Goal: Task Accomplishment & Management: Use online tool/utility

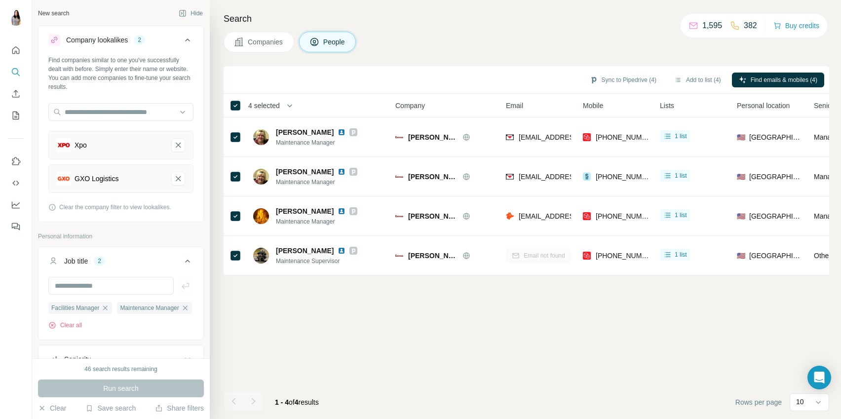
click at [54, 15] on div "New search" at bounding box center [53, 13] width 31 height 9
click at [59, 14] on div "New search" at bounding box center [53, 13] width 31 height 9
click at [177, 147] on icon "Xpo-remove-button" at bounding box center [178, 145] width 9 height 10
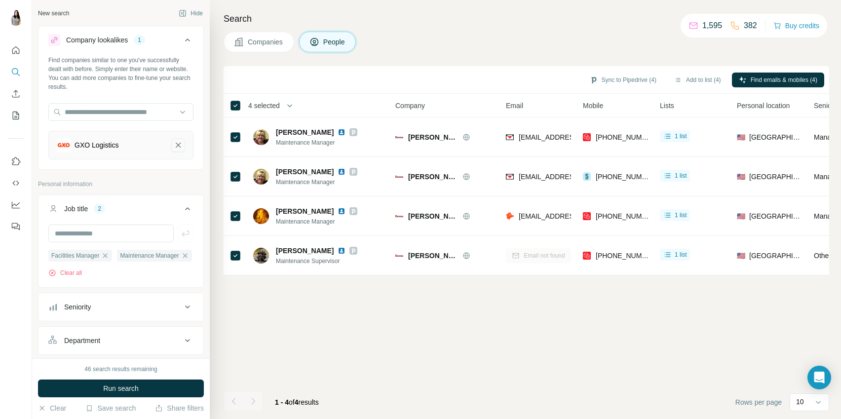
click at [178, 144] on icon "GXO Logistics-remove-button" at bounding box center [178, 145] width 9 height 10
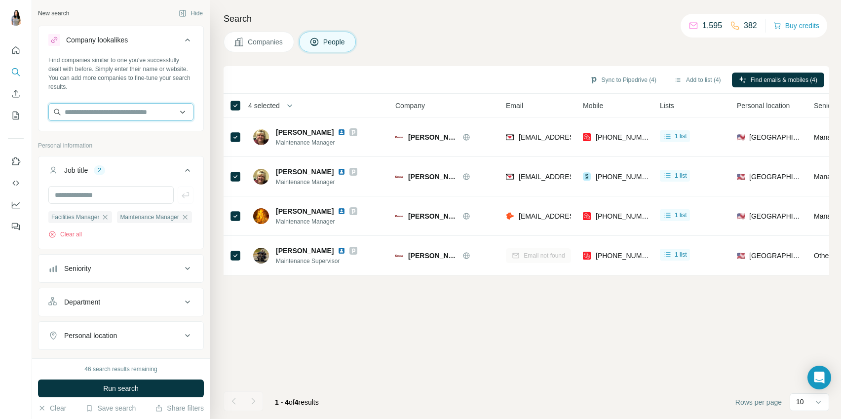
click at [132, 113] on input "text" at bounding box center [120, 112] width 145 height 18
click at [272, 43] on span "Companies" at bounding box center [266, 42] width 36 height 10
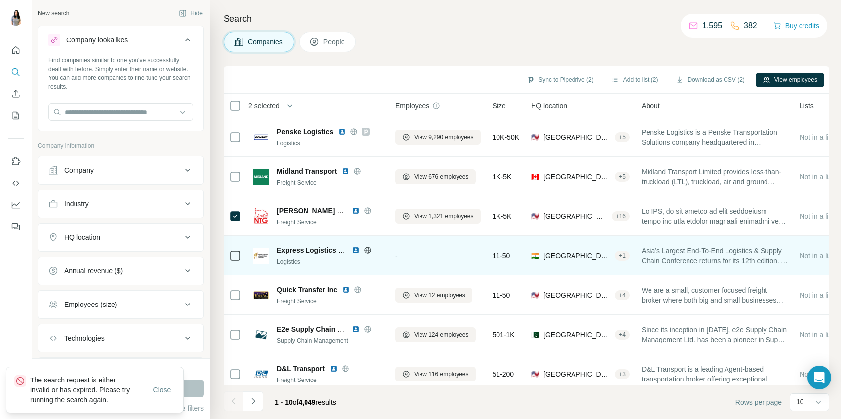
scroll to position [127, 0]
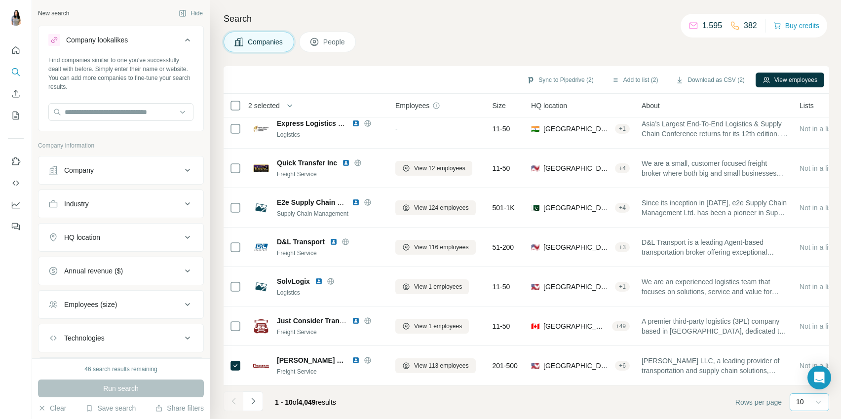
click at [814, 403] on icon at bounding box center [819, 402] width 10 height 10
click at [806, 324] on p "60" at bounding box center [802, 327] width 8 height 10
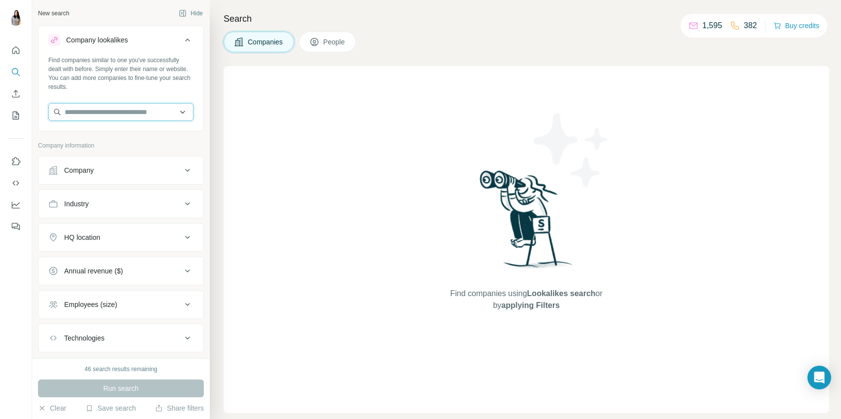
click at [116, 116] on input "text" at bounding box center [120, 112] width 145 height 18
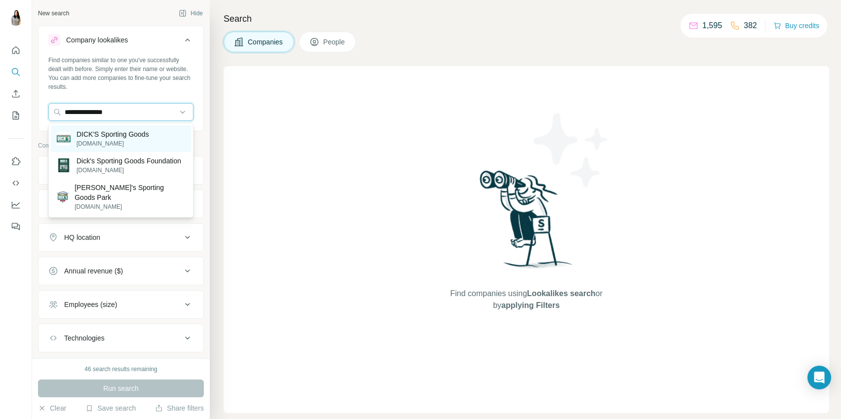
type input "**********"
click at [123, 136] on p "DICK'S Sporting Goods" at bounding box center [113, 134] width 73 height 10
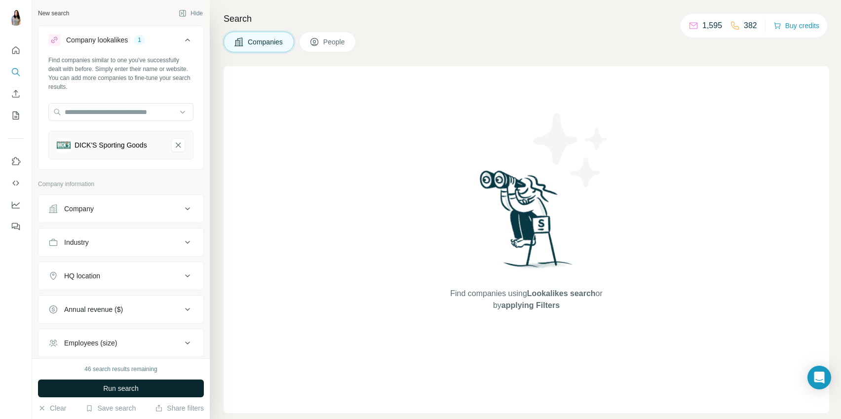
click at [143, 388] on button "Run search" at bounding box center [121, 389] width 166 height 18
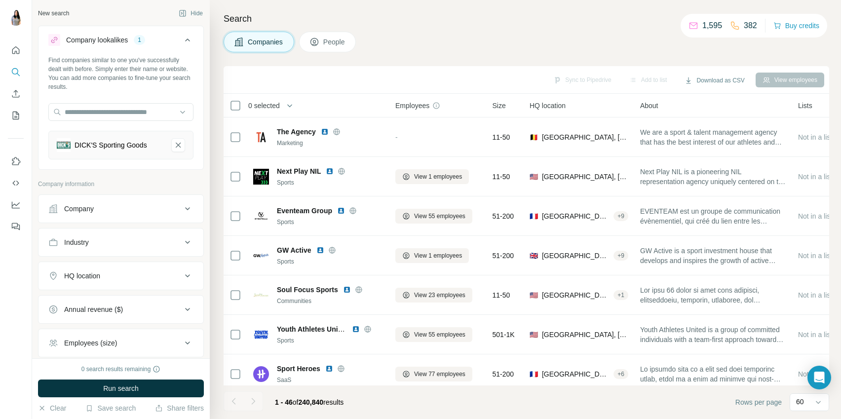
click at [506, 107] on span "Size" at bounding box center [499, 106] width 13 height 10
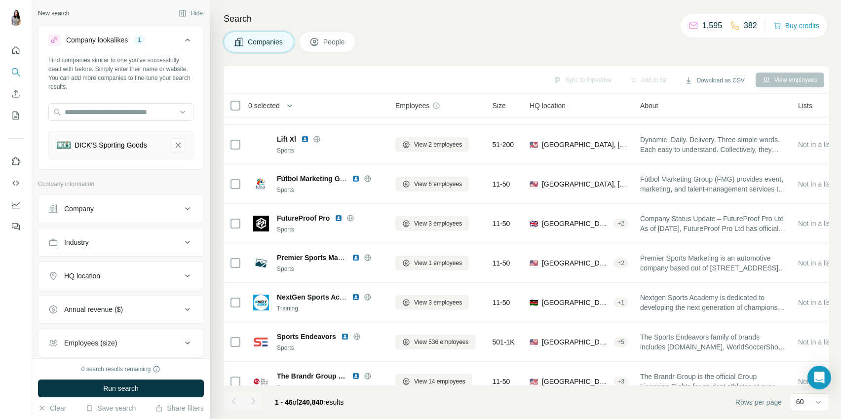
scroll to position [666, 0]
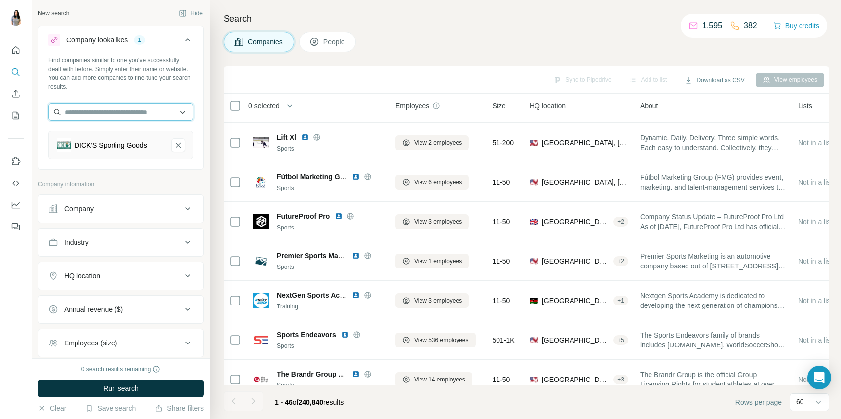
click at [129, 113] on input "text" at bounding box center [120, 112] width 145 height 18
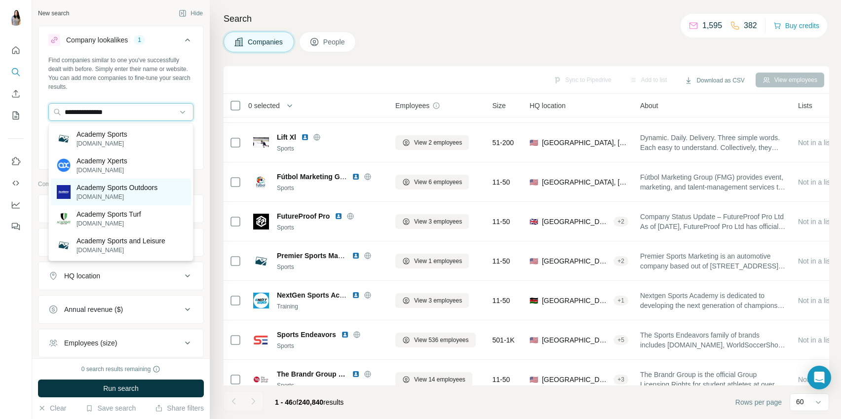
type input "**********"
click at [132, 193] on p "[DOMAIN_NAME]" at bounding box center [117, 197] width 81 height 9
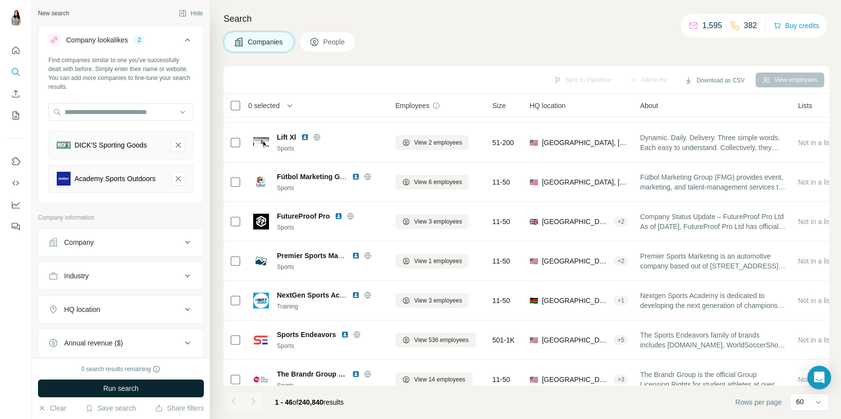
click at [175, 388] on button "Run search" at bounding box center [121, 389] width 166 height 18
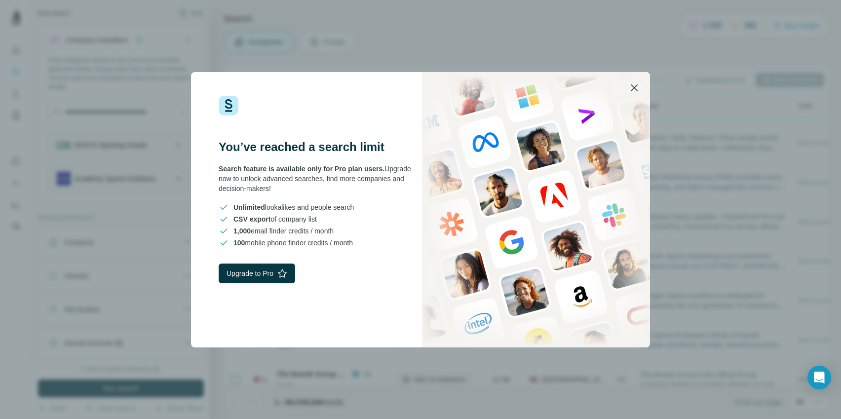
click at [636, 86] on icon "button" at bounding box center [634, 87] width 7 height 7
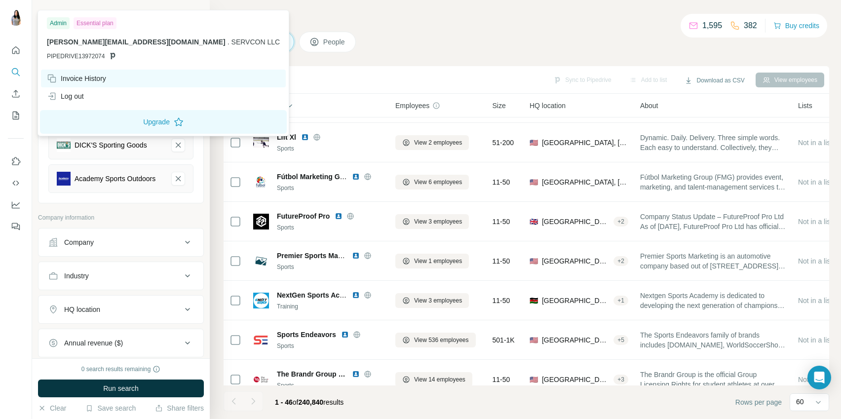
click at [83, 76] on div "Invoice History" at bounding box center [76, 79] width 59 height 10
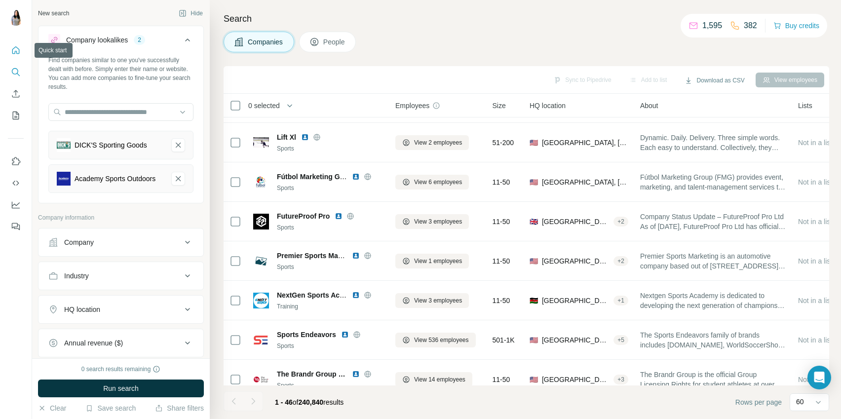
click at [14, 50] on icon "Quick start" at bounding box center [16, 50] width 10 height 10
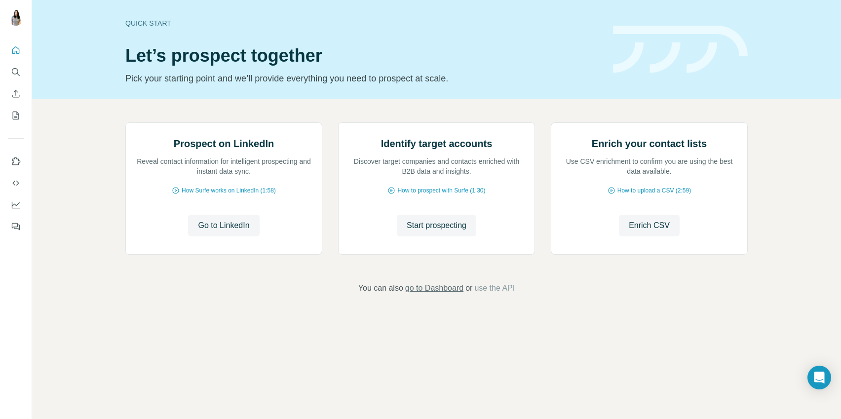
click at [432, 294] on span "go to Dashboard" at bounding box center [434, 288] width 58 height 12
